Goal: Check status: Check status

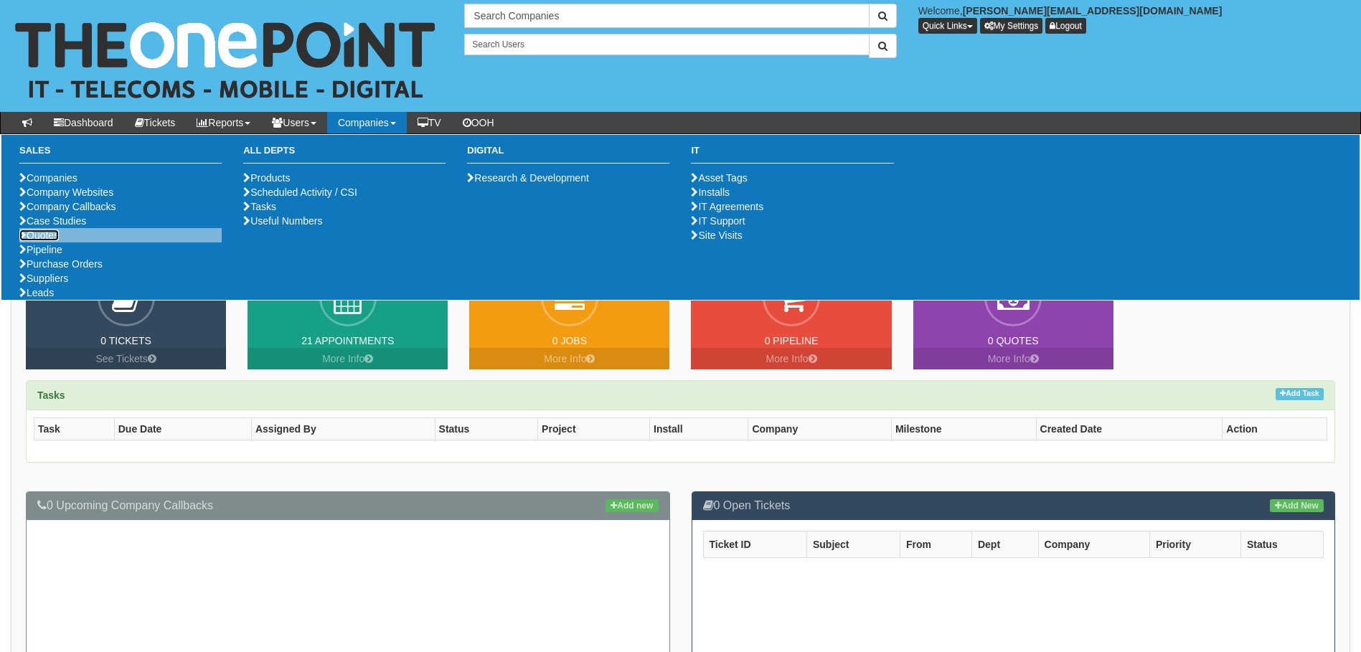
click at [22, 240] on icon at bounding box center [22, 235] width 7 height 10
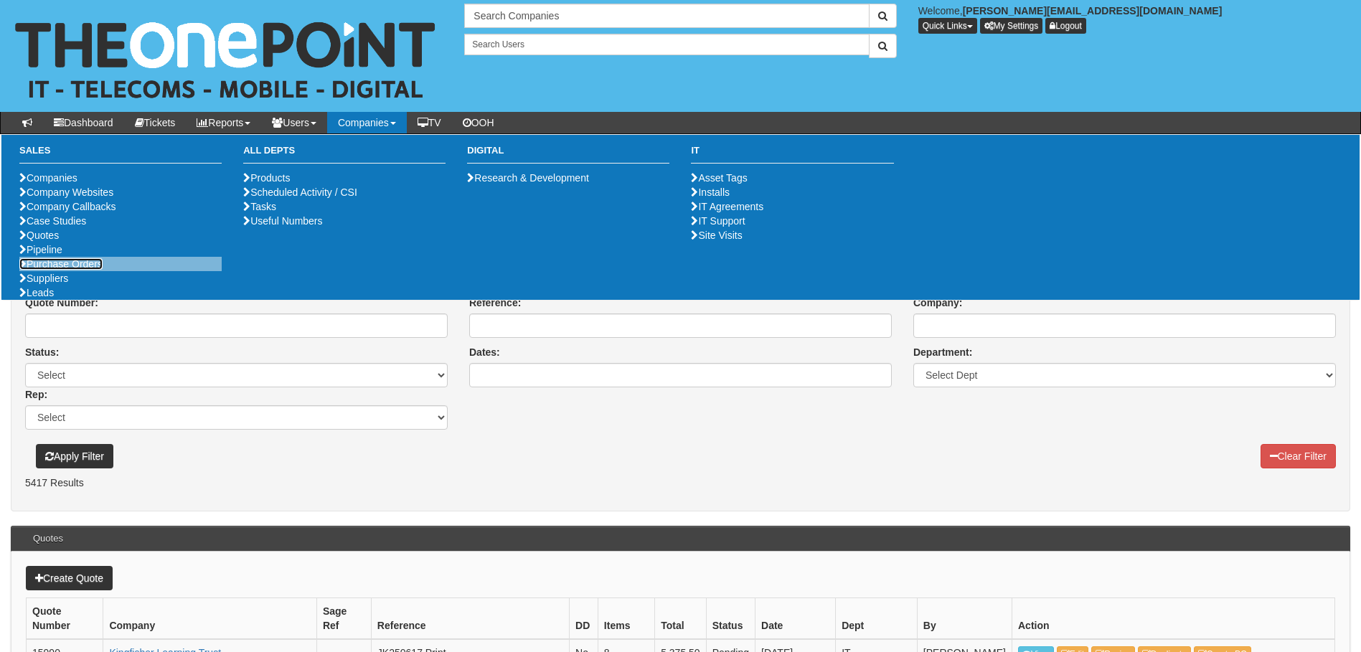
click at [72, 270] on link "Purchase Orders" at bounding box center [60, 263] width 83 height 11
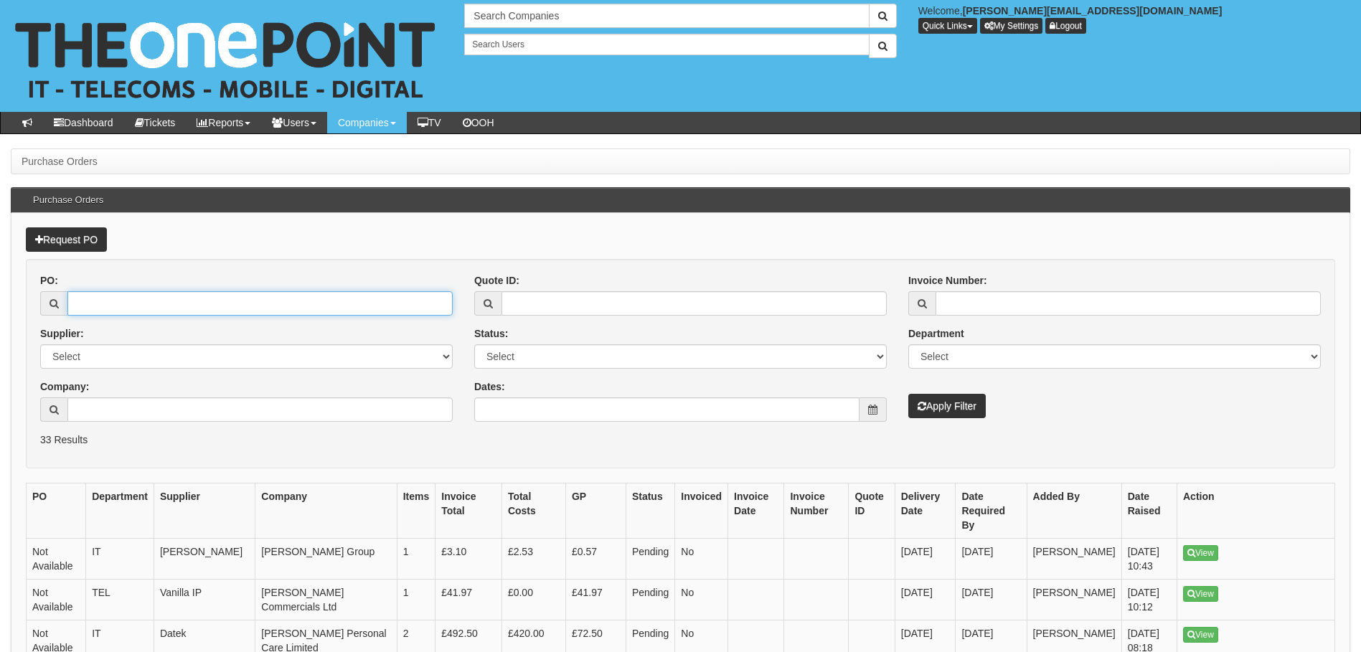
click at [252, 313] on input "PO:" at bounding box center [259, 303] width 385 height 24
click at [169, 314] on input "PO:" at bounding box center [259, 303] width 385 height 24
type input "19299"
click at [908, 394] on button "Apply Filter" at bounding box center [946, 406] width 77 height 24
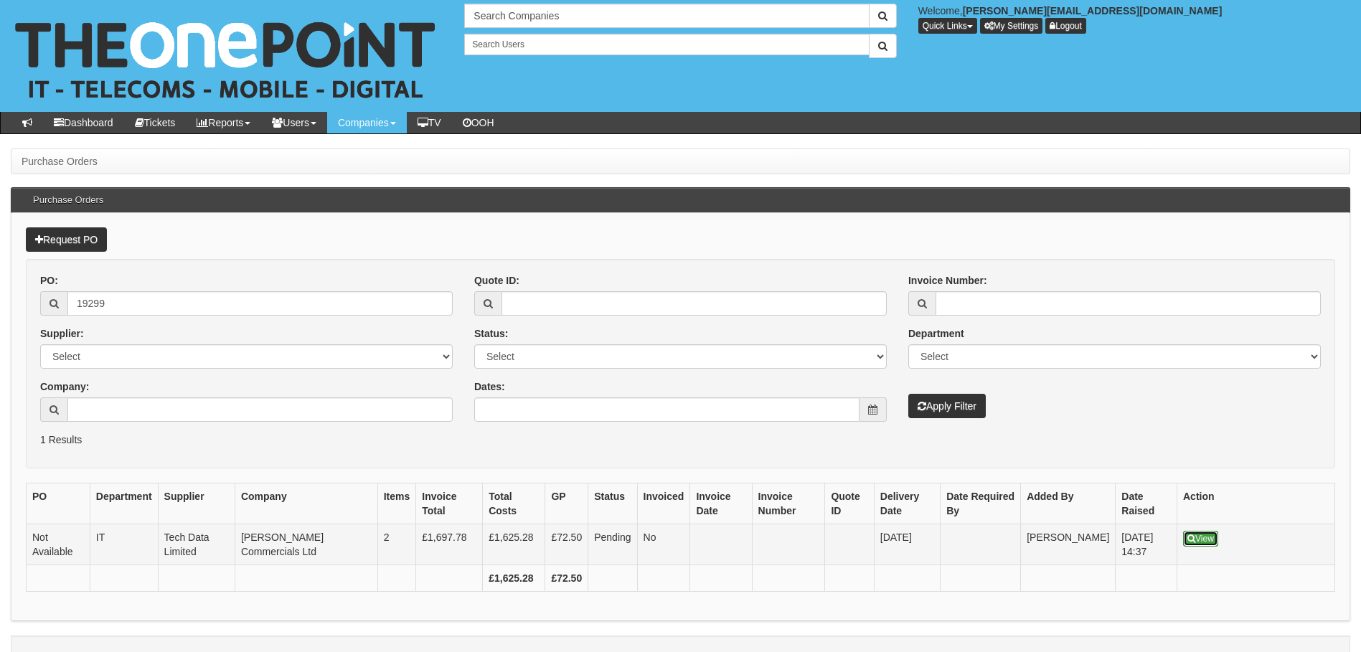
click at [1202, 538] on link "View" at bounding box center [1200, 539] width 35 height 16
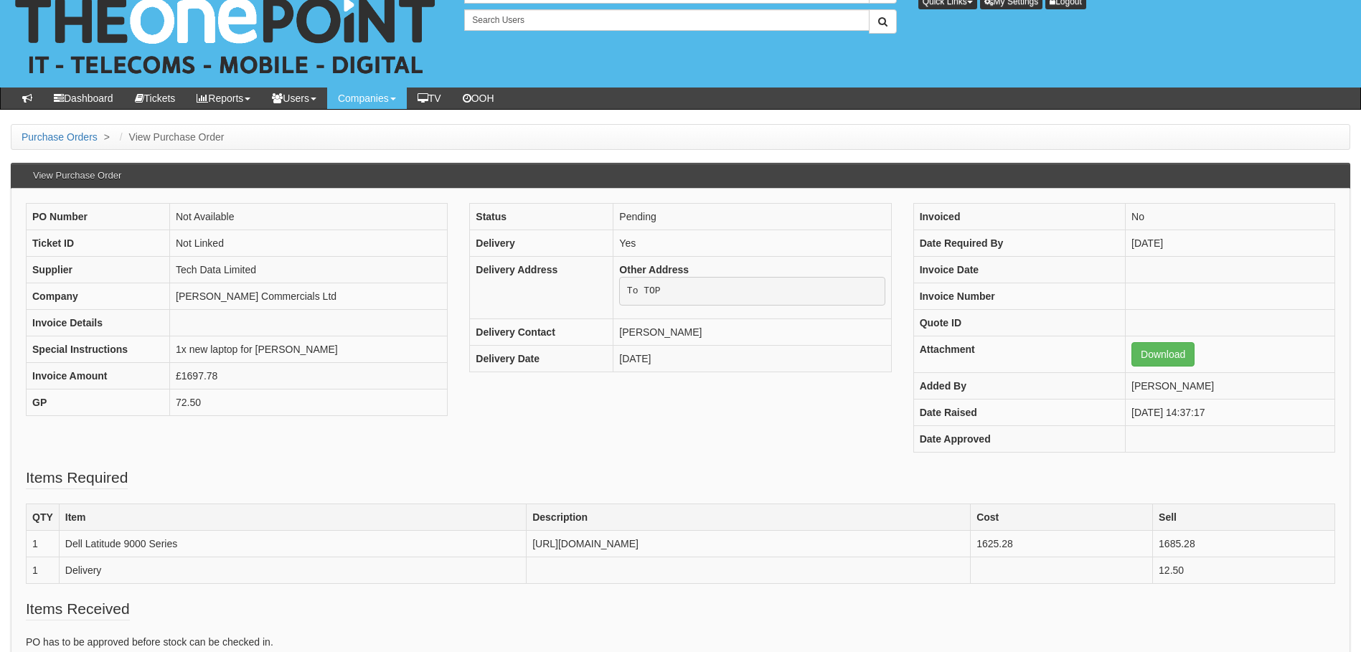
scroll to position [1, 0]
